Goal: Obtain resource: Download file/media

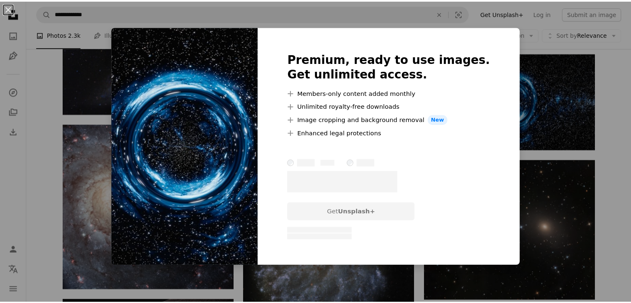
scroll to position [622, 0]
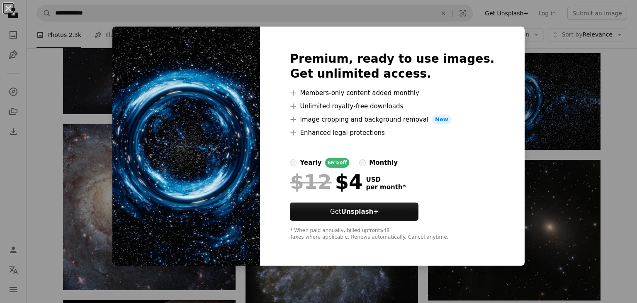
click at [534, 144] on div "An X shape Premium, ready to use images. Get unlimited access. A plus sign Memb…" at bounding box center [318, 151] width 637 height 303
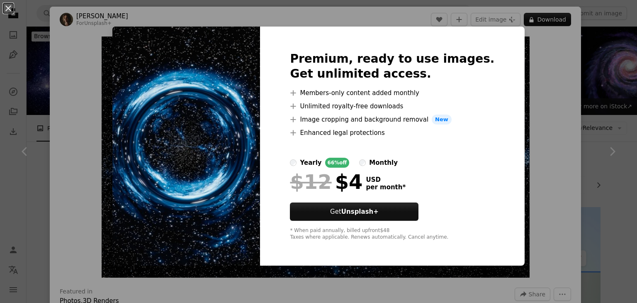
scroll to position [622, 0]
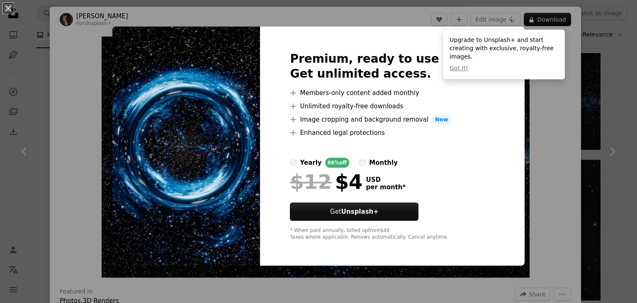
click at [516, 101] on div "An X shape Premium, ready to use images. Get unlimited access. A plus sign Memb…" at bounding box center [318, 151] width 637 height 303
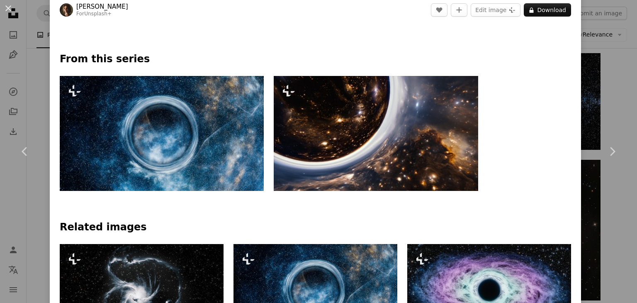
scroll to position [498, 0]
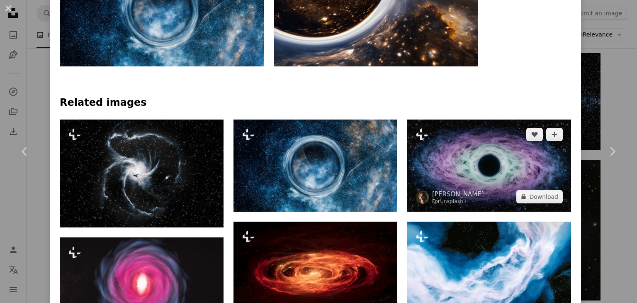
click at [476, 141] on img at bounding box center [489, 165] width 164 height 92
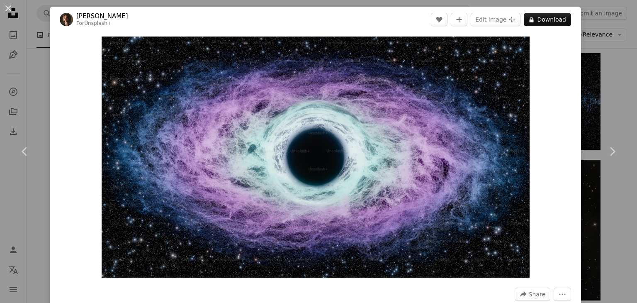
click at [604, 40] on div "An X shape Chevron left Chevron right Alex Shuper For Unsplash+ A heart A plus …" at bounding box center [318, 151] width 637 height 303
